Goal: Task Accomplishment & Management: Manage account settings

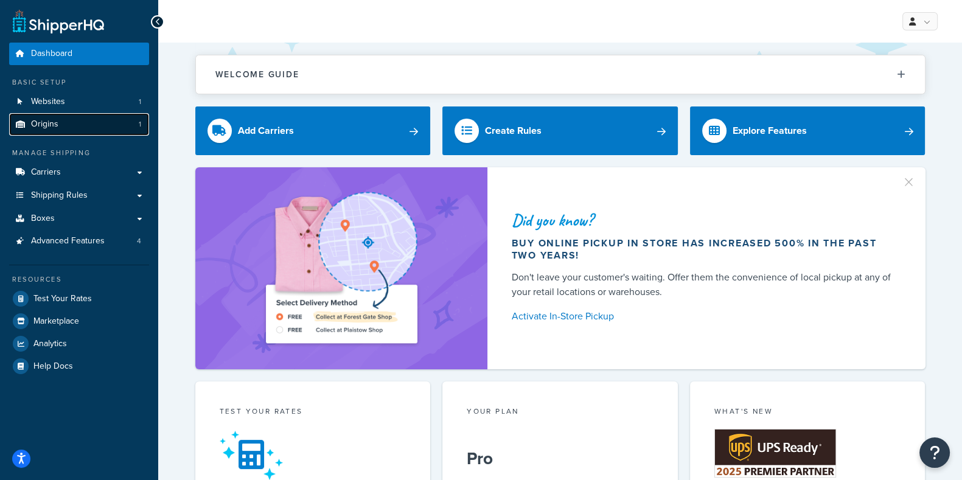
click at [52, 128] on span "Origins" at bounding box center [44, 124] width 27 height 10
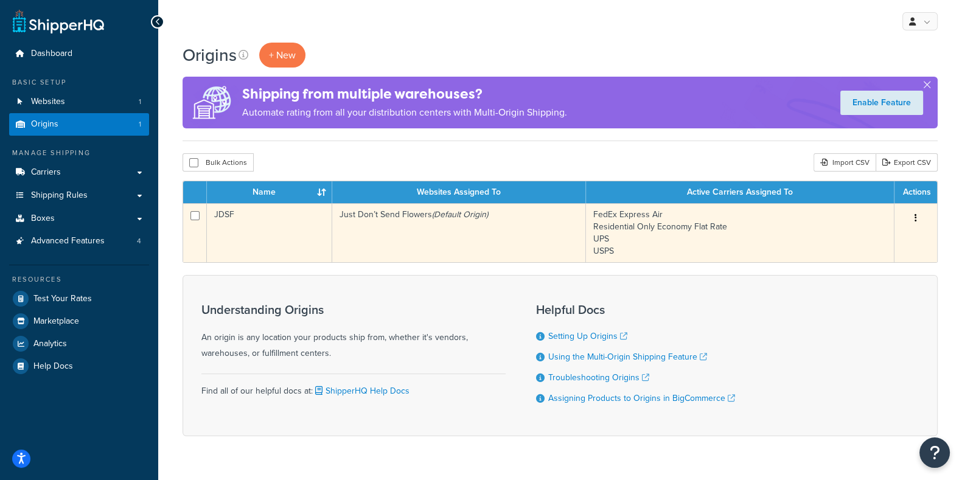
click at [916, 220] on icon "button" at bounding box center [916, 218] width 2 height 9
click at [853, 243] on link "Edit" at bounding box center [876, 241] width 96 height 25
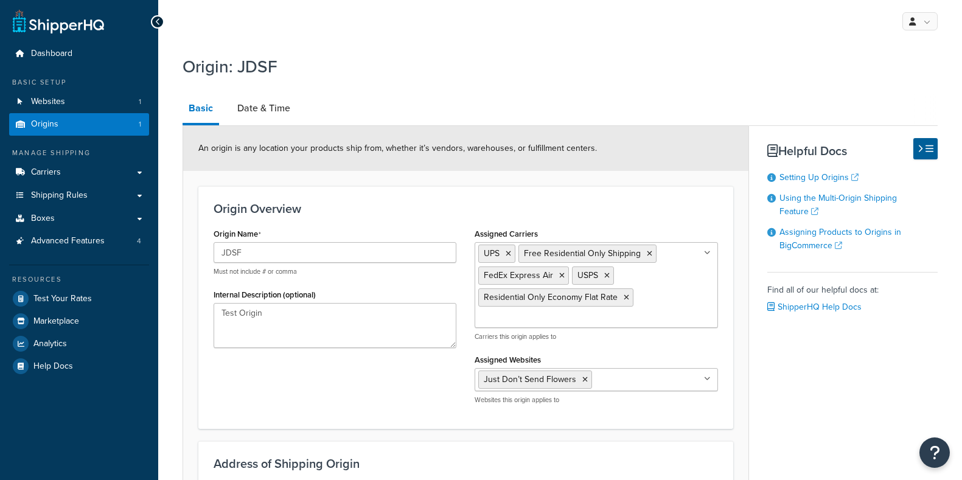
select select "33"
click at [244, 106] on link "Date & Time" at bounding box center [263, 108] width 65 height 29
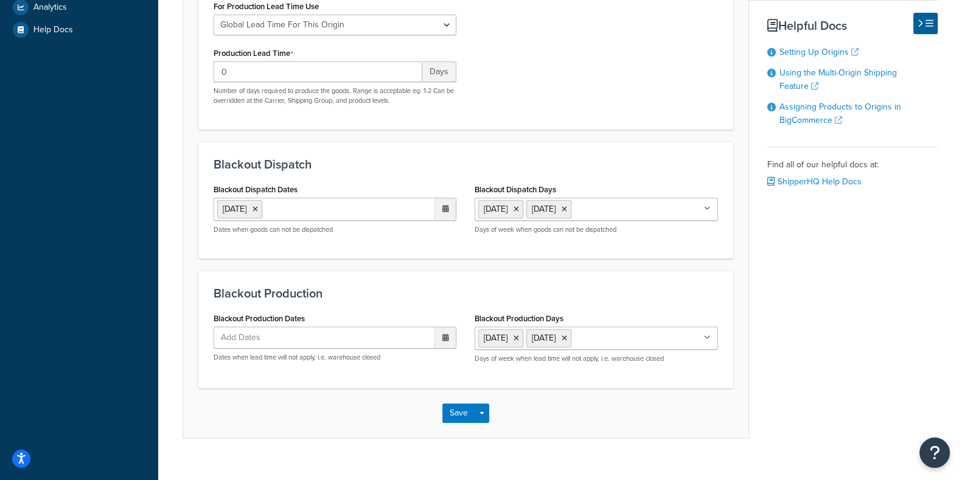
scroll to position [342, 0]
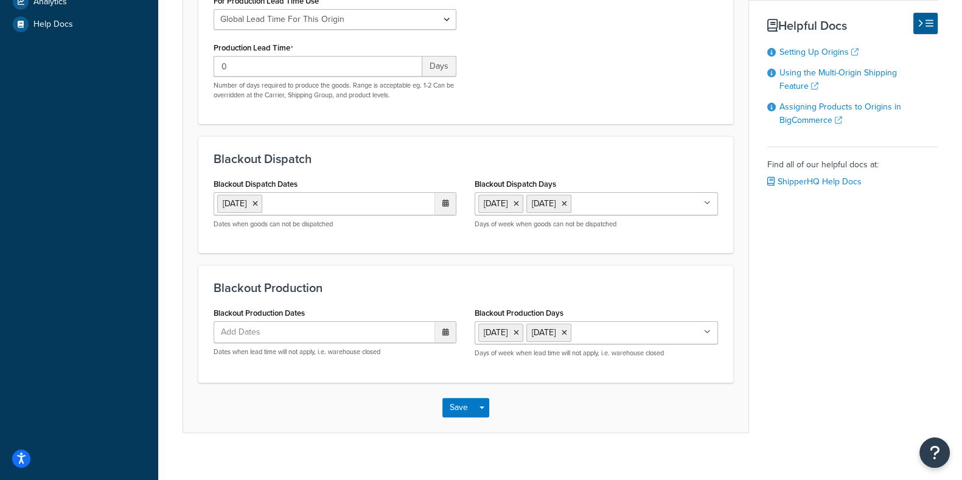
click at [325, 201] on ul "29 Aug 2025" at bounding box center [335, 203] width 243 height 23
click at [444, 228] on span "›" at bounding box center [442, 228] width 19 height 17
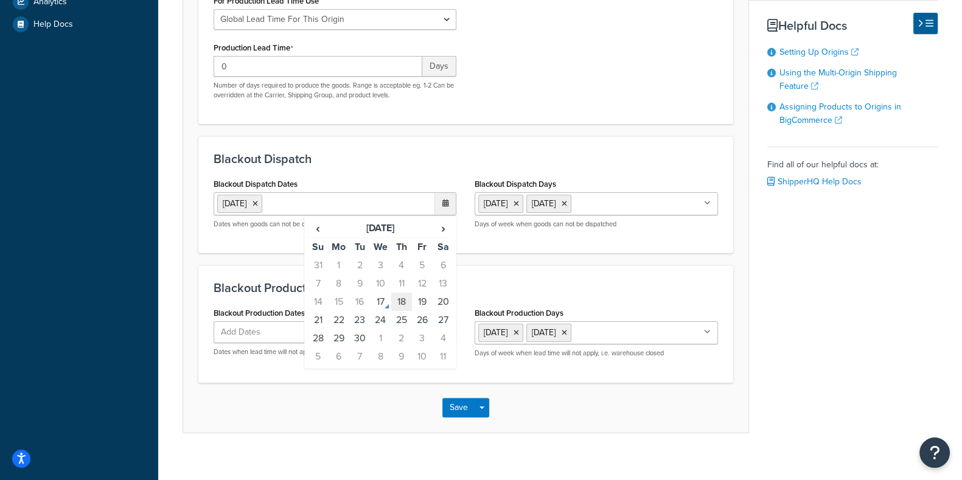
click at [403, 302] on td "18" at bounding box center [401, 302] width 21 height 18
click at [423, 302] on td "19" at bounding box center [422, 302] width 21 height 18
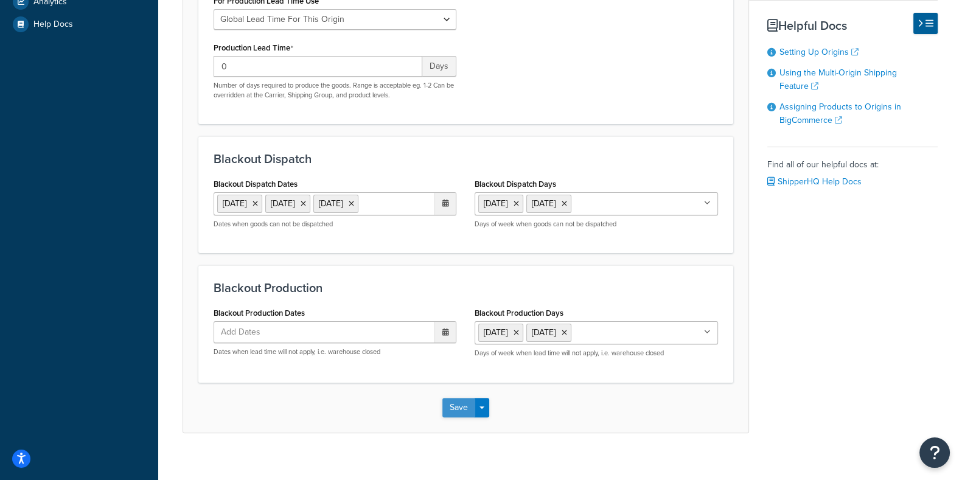
click at [460, 405] on button "Save" at bounding box center [458, 407] width 33 height 19
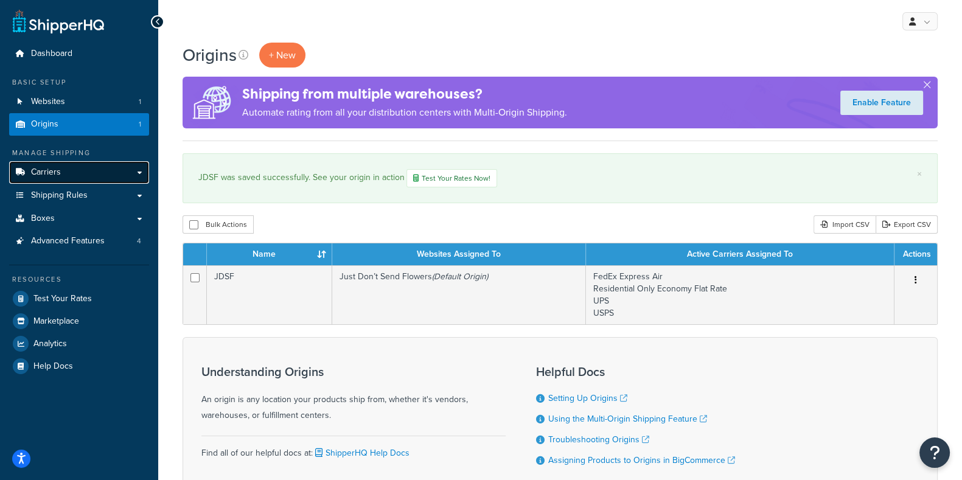
click at [78, 176] on link "Carriers" at bounding box center [79, 172] width 140 height 23
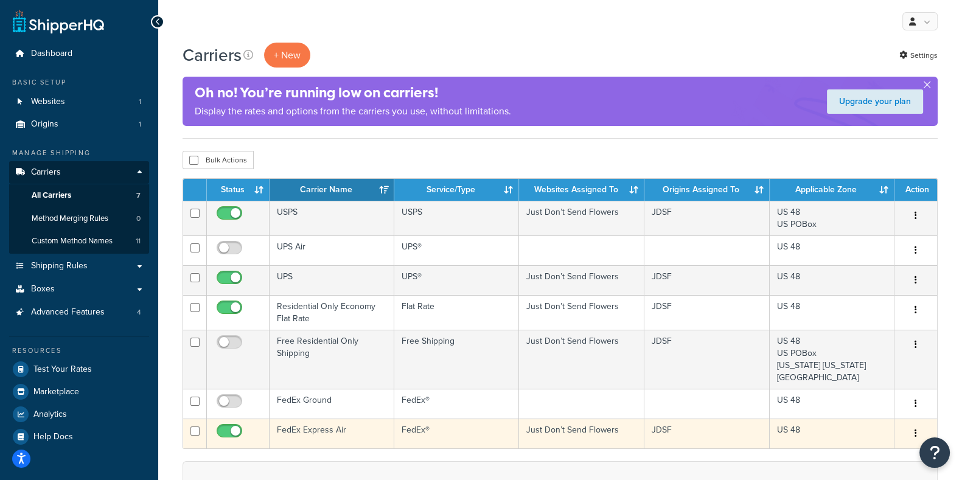
click at [302, 421] on td "FedEx Express Air" at bounding box center [332, 434] width 125 height 30
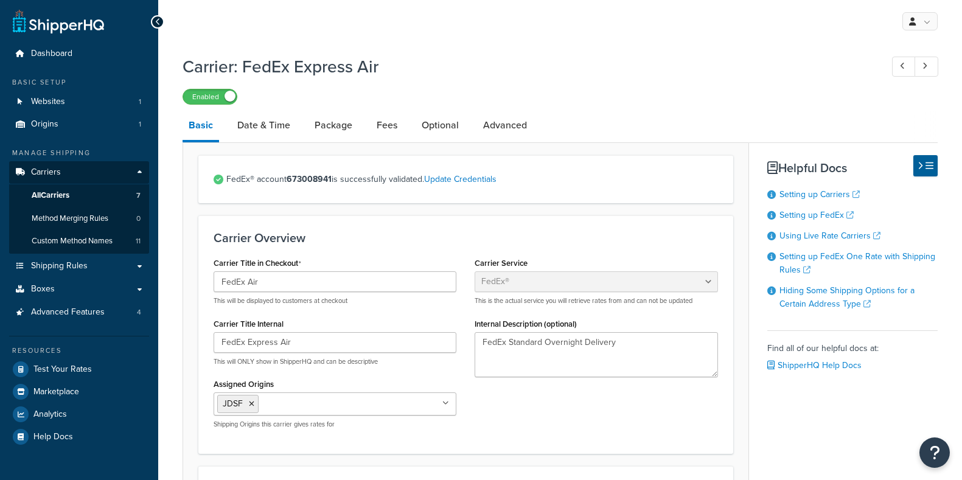
select select "fedEx"
select select "REGULAR_PICKUP"
select select "YOUR_PACKAGING"
click at [264, 125] on link "Date & Time" at bounding box center [263, 125] width 65 height 29
select select "MEd"
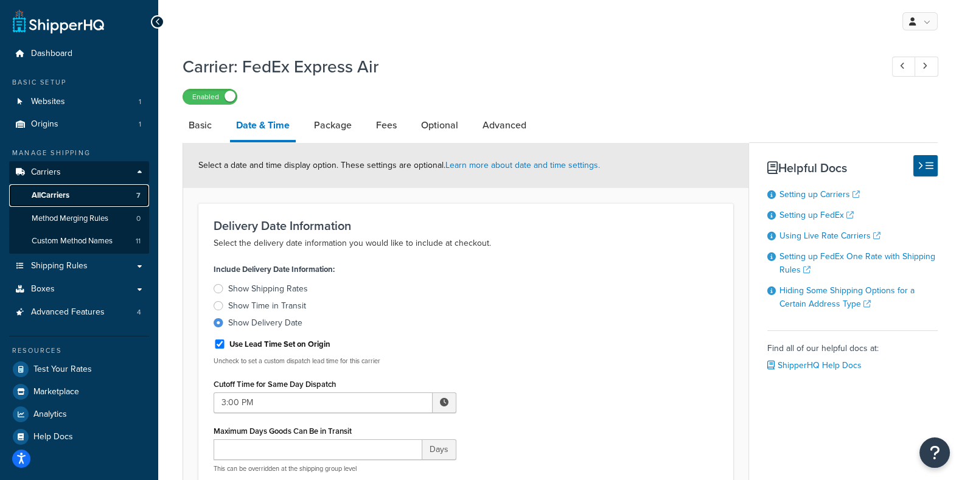
click at [76, 190] on link "All Carriers 7" at bounding box center [79, 195] width 140 height 23
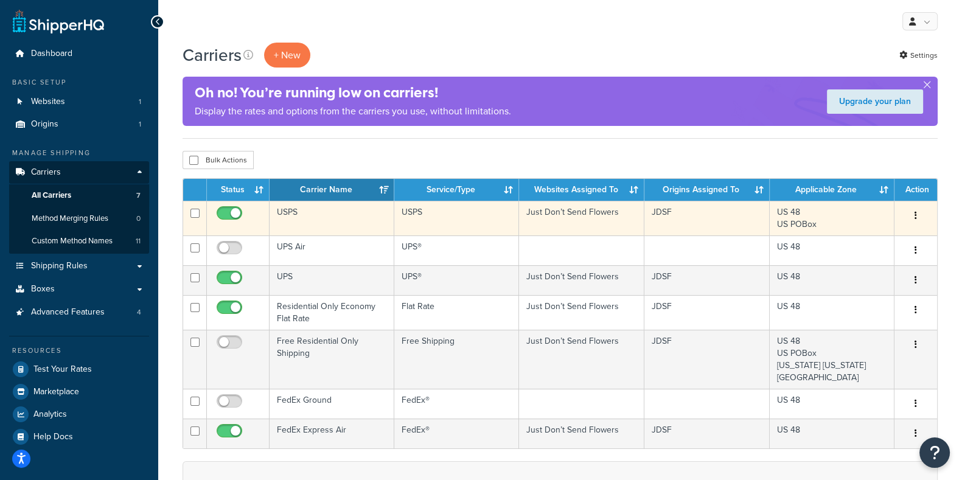
click at [292, 212] on td "USPS" at bounding box center [332, 218] width 125 height 35
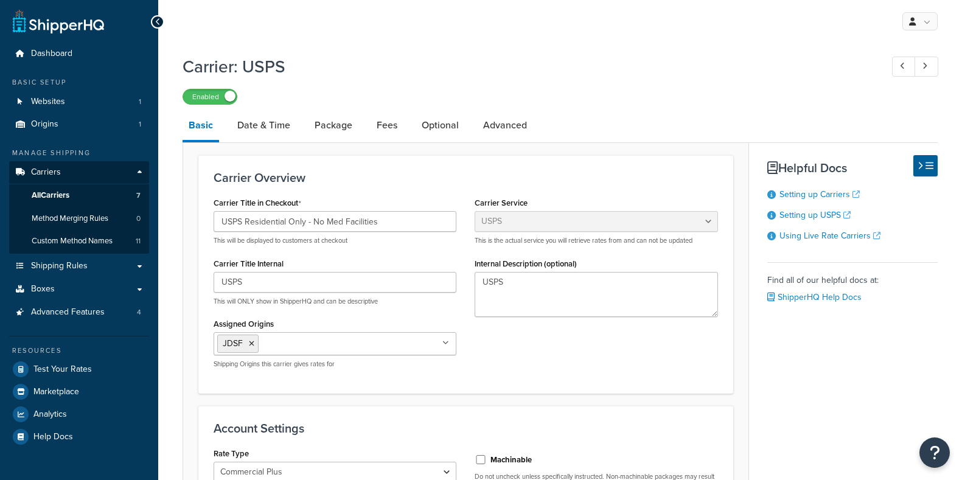
select select "usps"
select select "PLUS"
click at [257, 120] on link "Date & Time" at bounding box center [263, 125] width 65 height 29
select select "MEd"
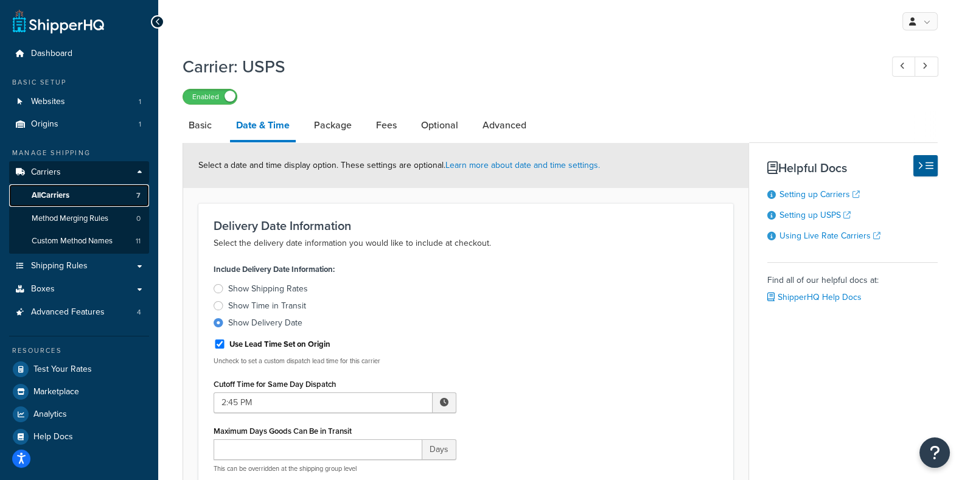
click at [72, 195] on link "All Carriers 7" at bounding box center [79, 195] width 140 height 23
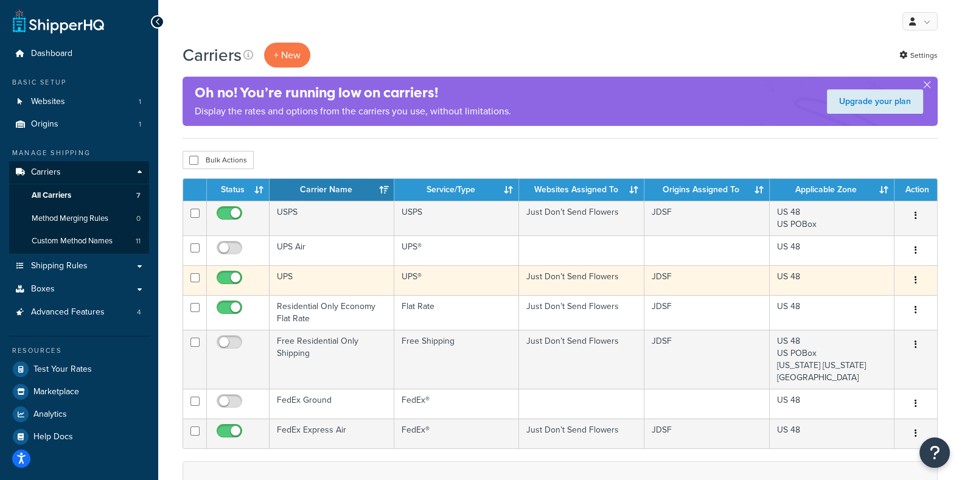
click at [289, 278] on td "UPS" at bounding box center [332, 280] width 125 height 30
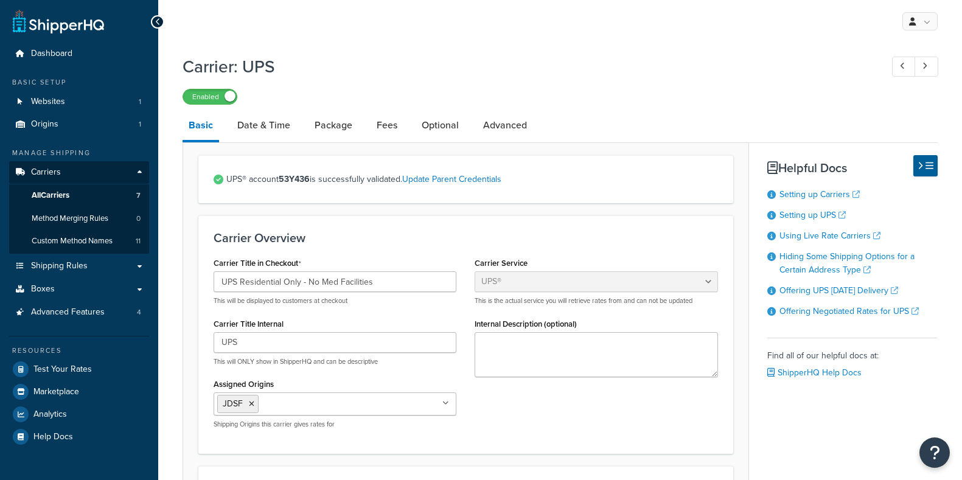
select select "ups"
click at [288, 128] on link "Date & Time" at bounding box center [263, 125] width 65 height 29
select select "MEd"
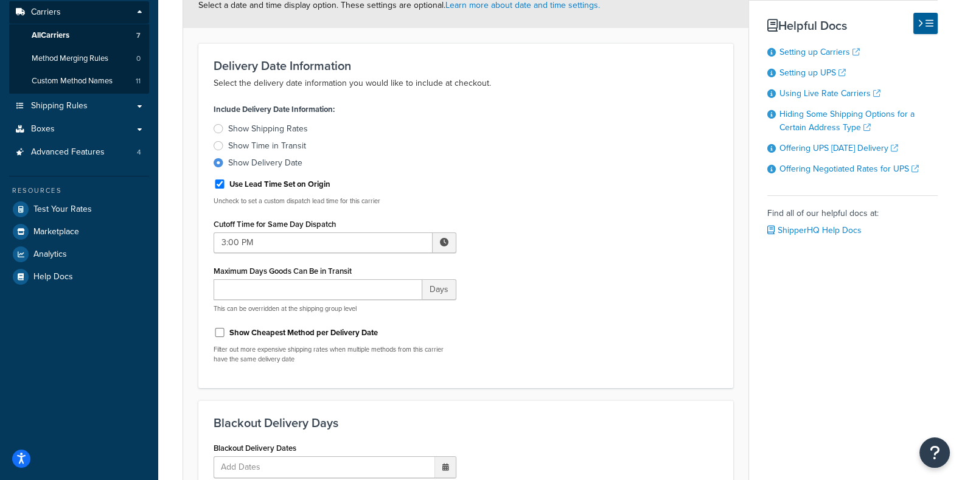
scroll to position [161, 0]
click at [57, 34] on span "All Carriers" at bounding box center [51, 34] width 38 height 10
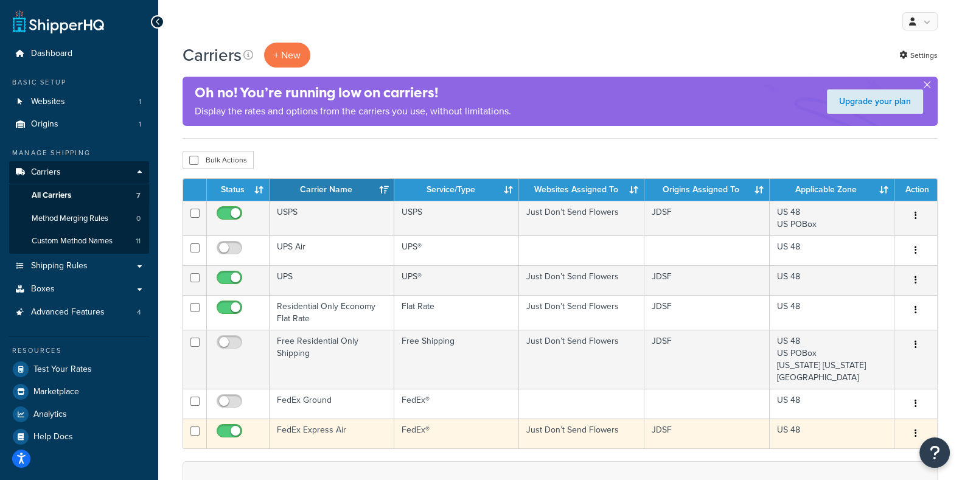
click at [299, 419] on td "FedEx Express Air" at bounding box center [332, 434] width 125 height 30
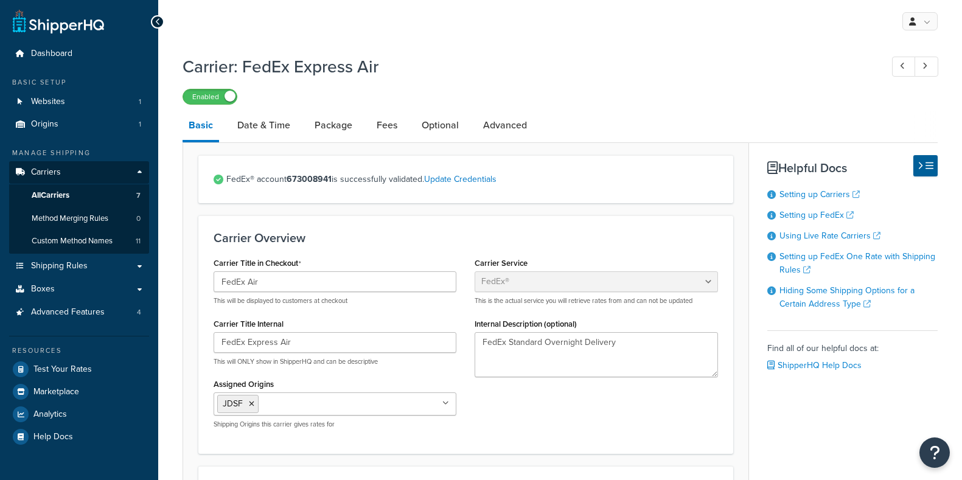
select select "fedEx"
select select "REGULAR_PICKUP"
select select "YOUR_PACKAGING"
click at [249, 129] on link "Date & Time" at bounding box center [263, 125] width 65 height 29
select select "MEd"
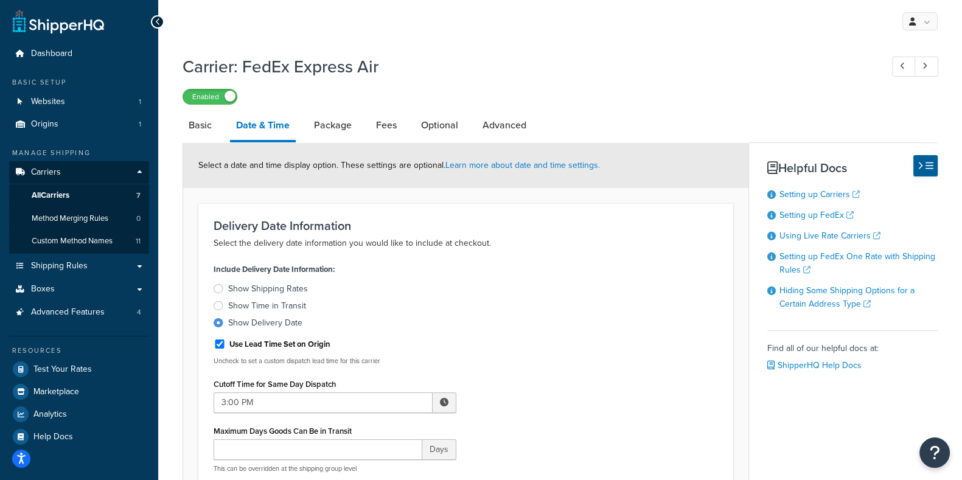
click at [51, 23] on link at bounding box center [58, 21] width 91 height 24
